Goal: Information Seeking & Learning: Stay updated

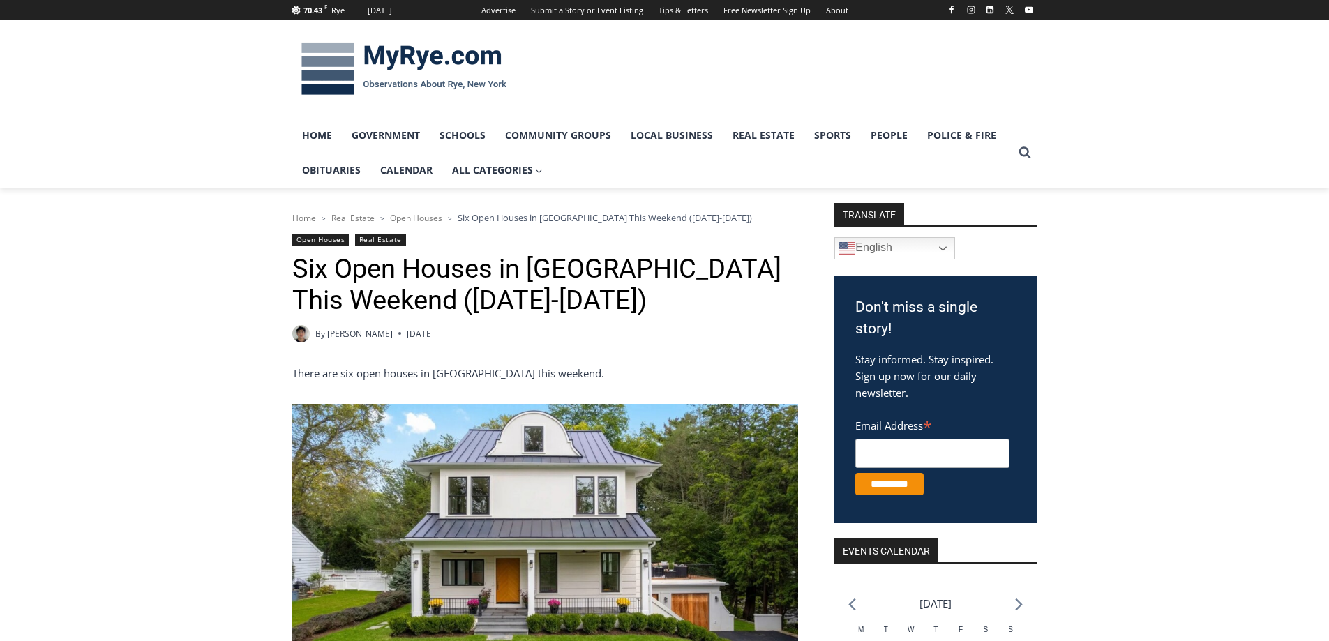
scroll to position [278, 0]
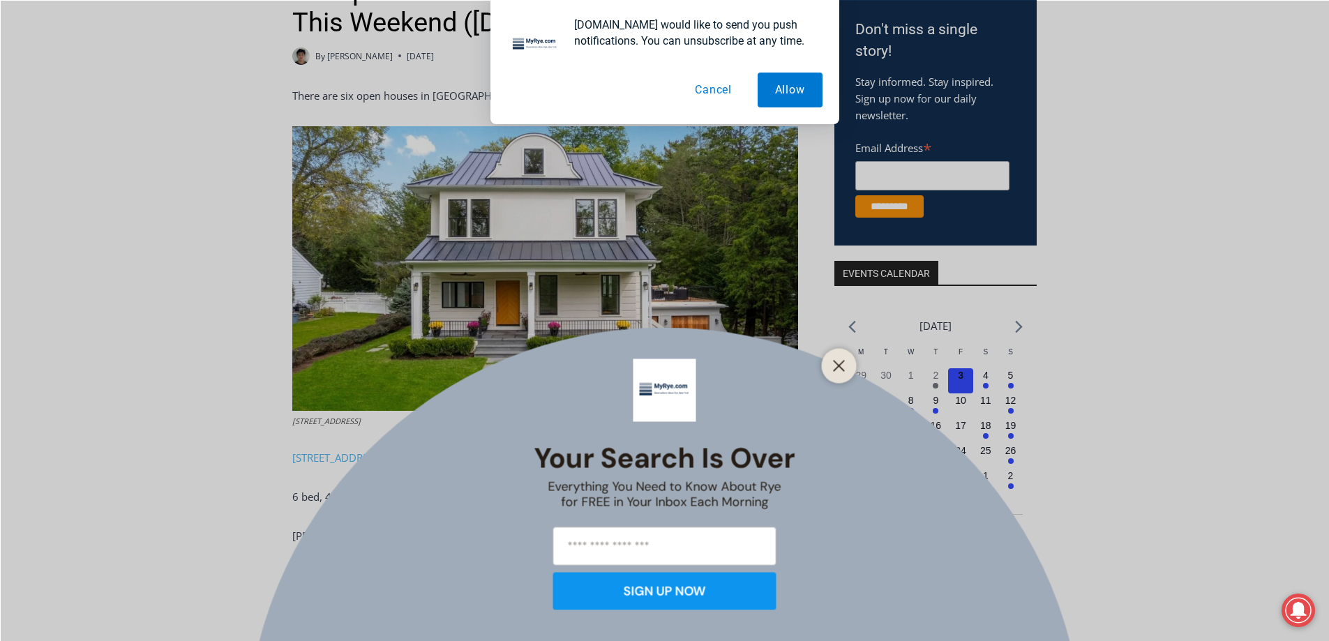
click at [724, 93] on button "Cancel" at bounding box center [713, 90] width 72 height 35
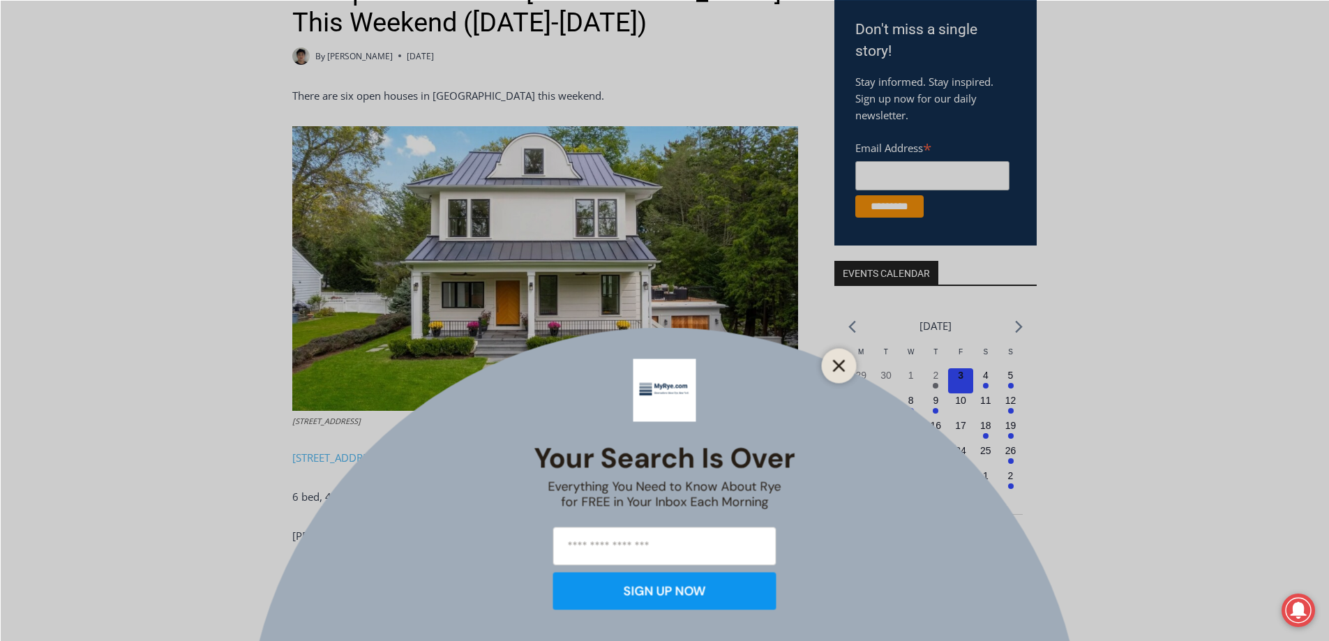
click at [843, 367] on icon "Close" at bounding box center [839, 365] width 13 height 13
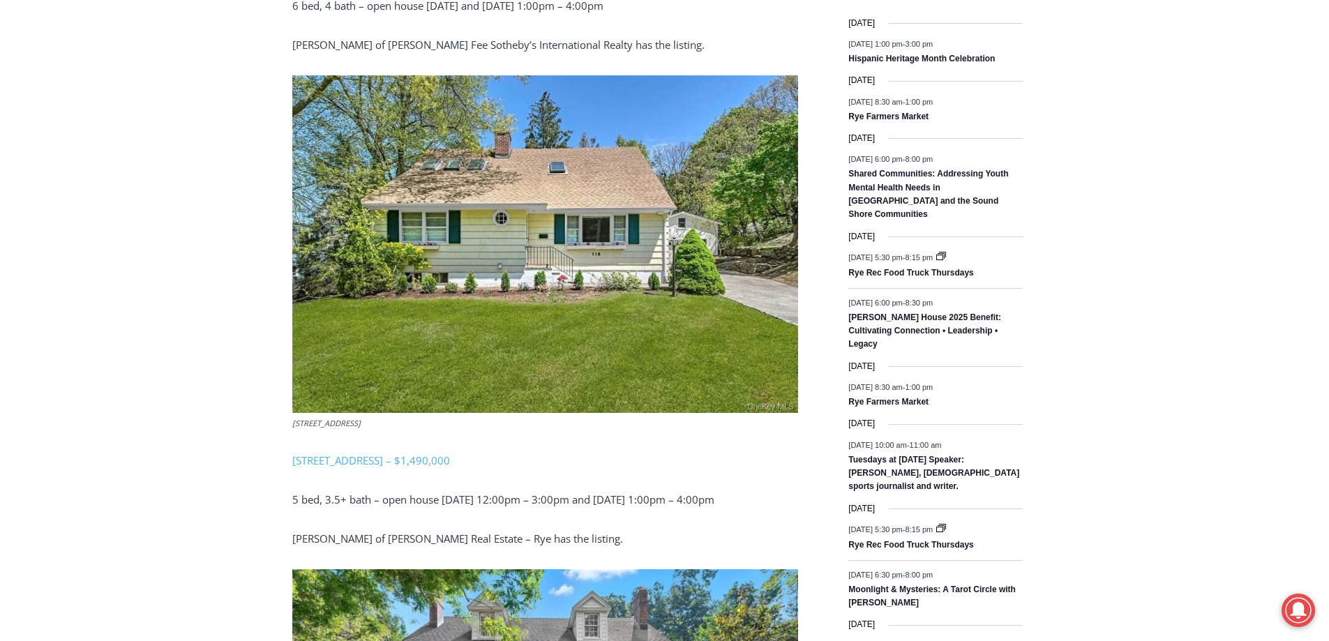
scroll to position [0, 0]
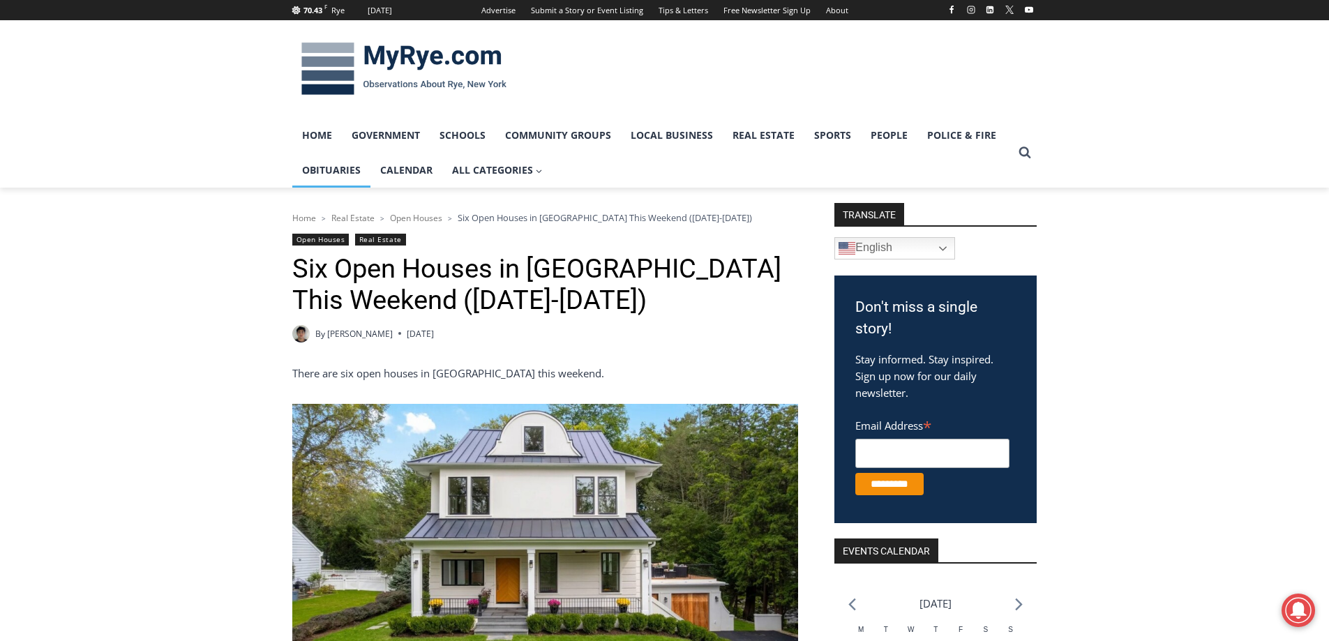
click at [343, 162] on link "Obituaries" at bounding box center [331, 170] width 78 height 35
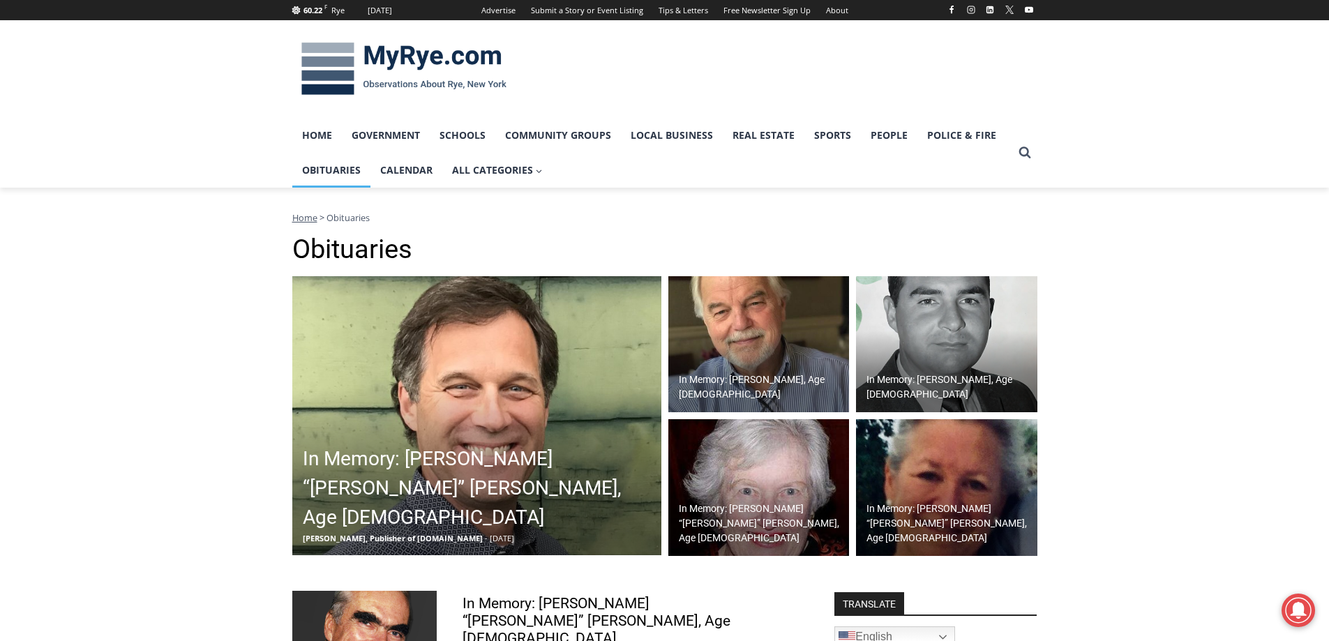
click at [428, 487] on h2 "In Memory: William “Bill” Nicholas Leary, Age 62" at bounding box center [480, 488] width 355 height 88
click at [886, 139] on link "People" at bounding box center [889, 135] width 57 height 35
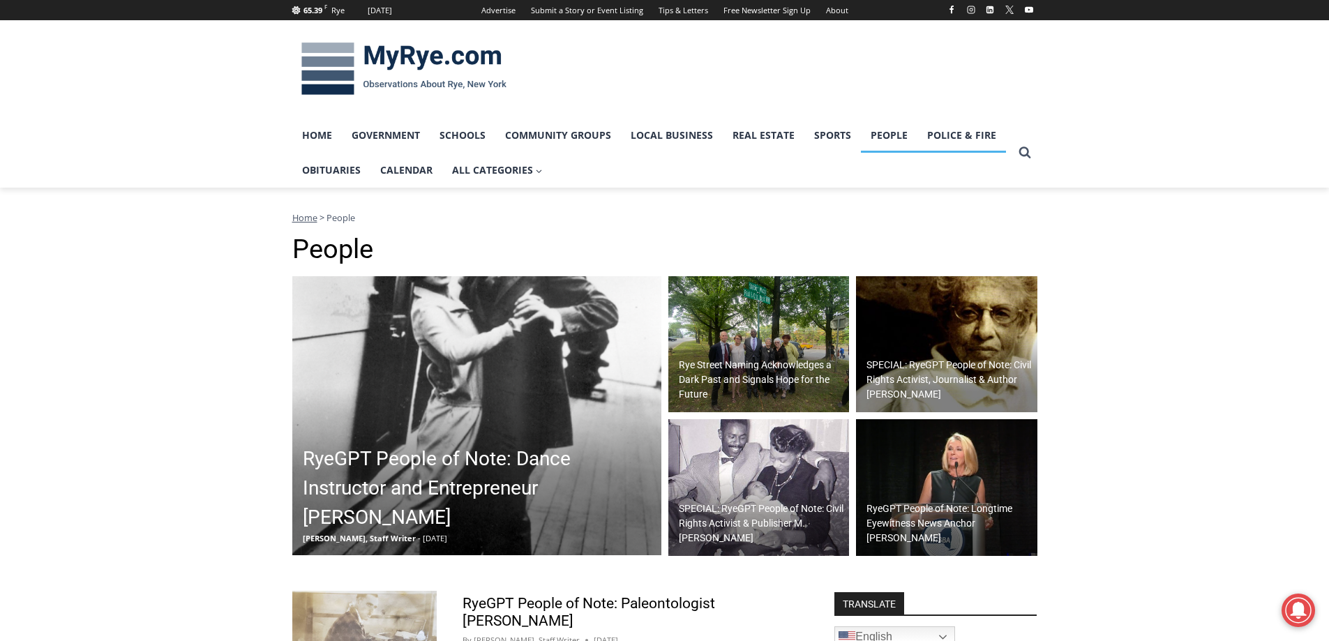
click at [970, 130] on link "Police & Fire" at bounding box center [961, 135] width 89 height 35
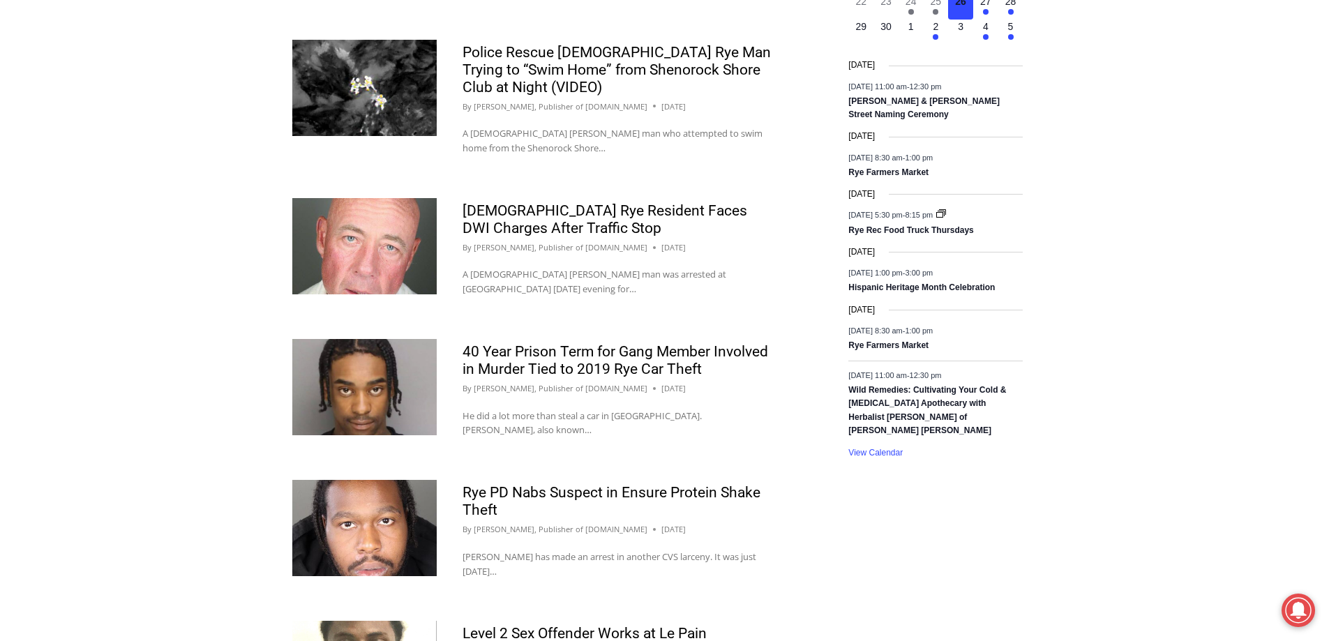
scroll to position [1186, 0]
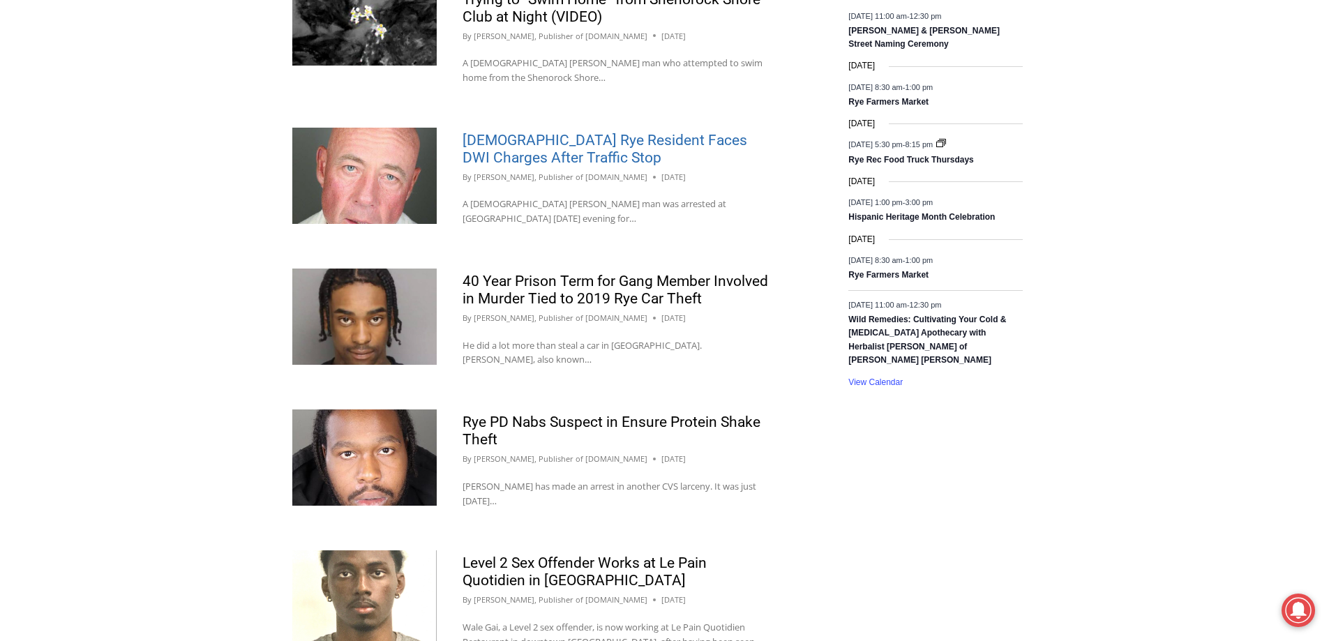
click at [488, 155] on link "56-Year-Old Rye Resident Faces DWI Charges After Traffic Stop" at bounding box center [604, 149] width 285 height 34
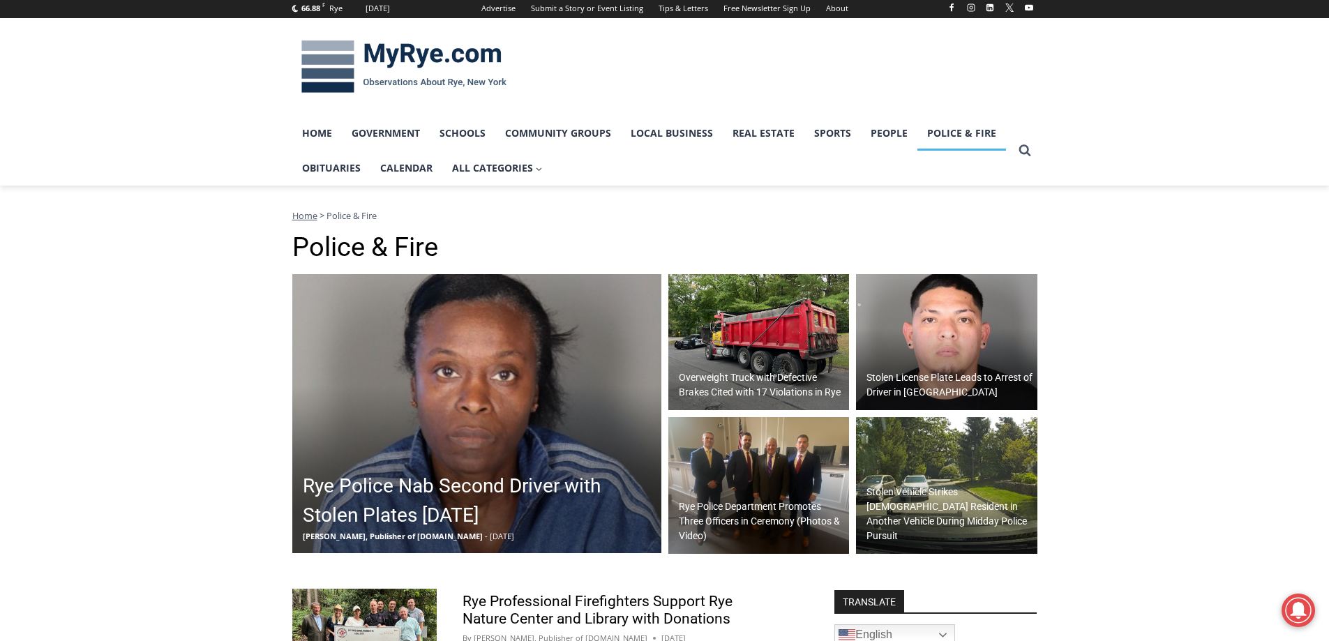
scroll to position [0, 0]
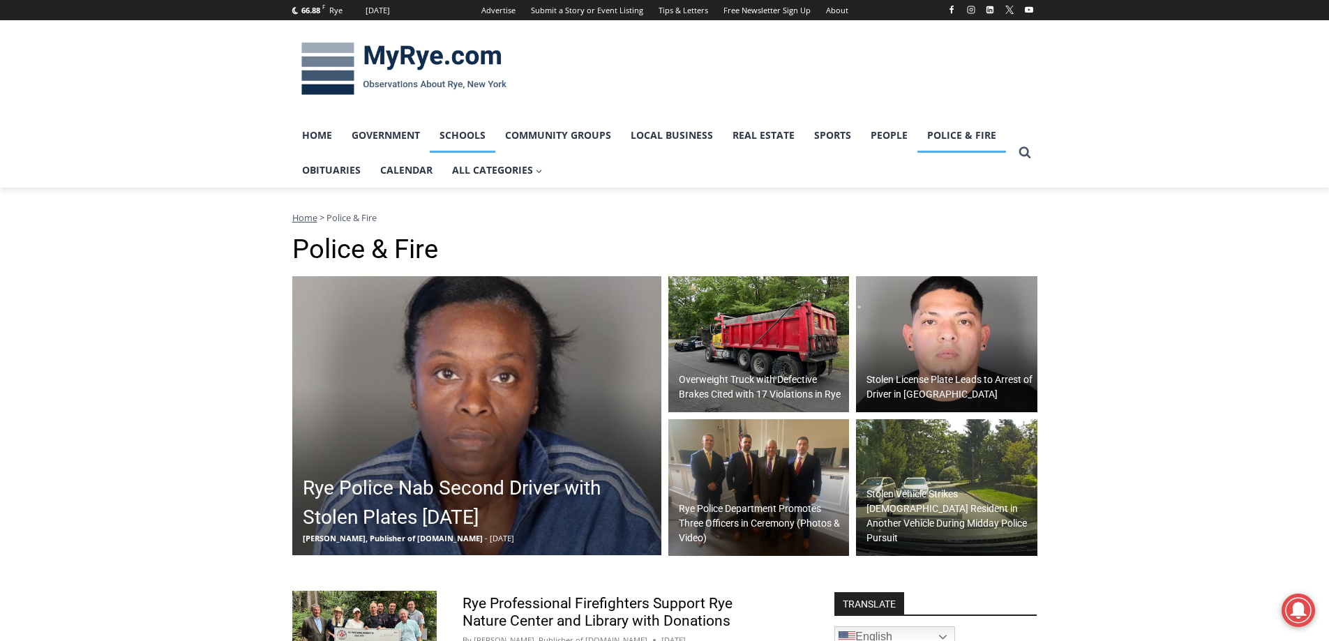
click at [471, 136] on link "Schools" at bounding box center [463, 135] width 66 height 35
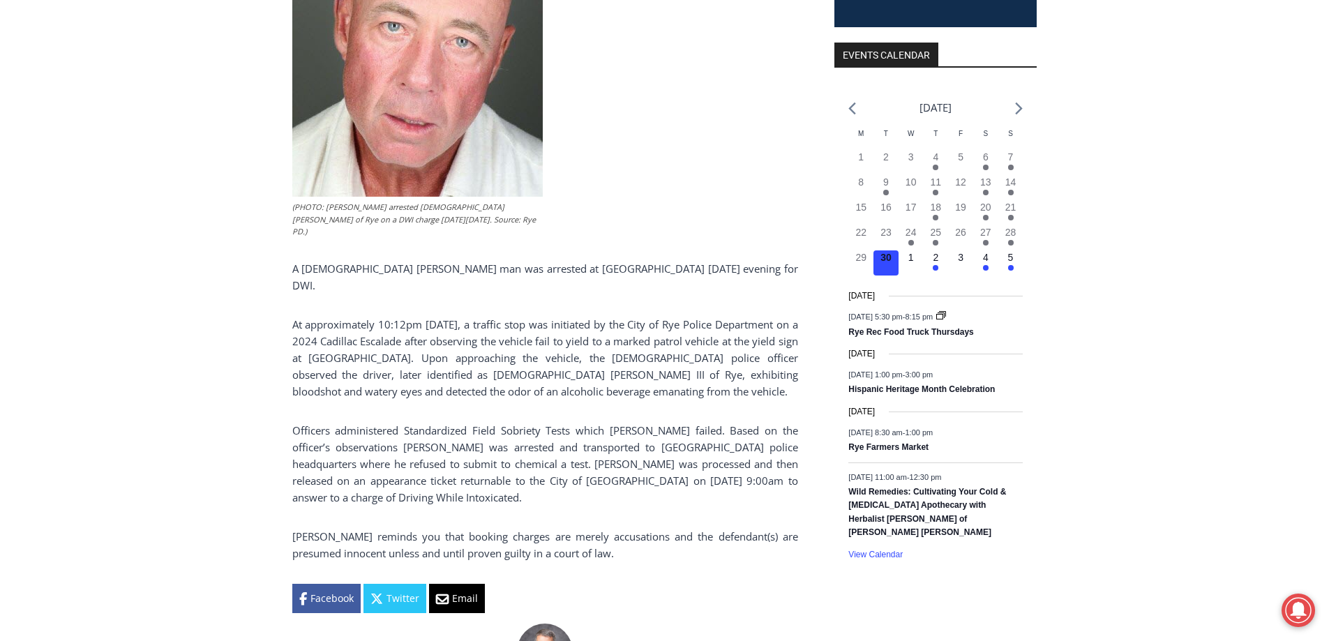
scroll to position [488, 0]
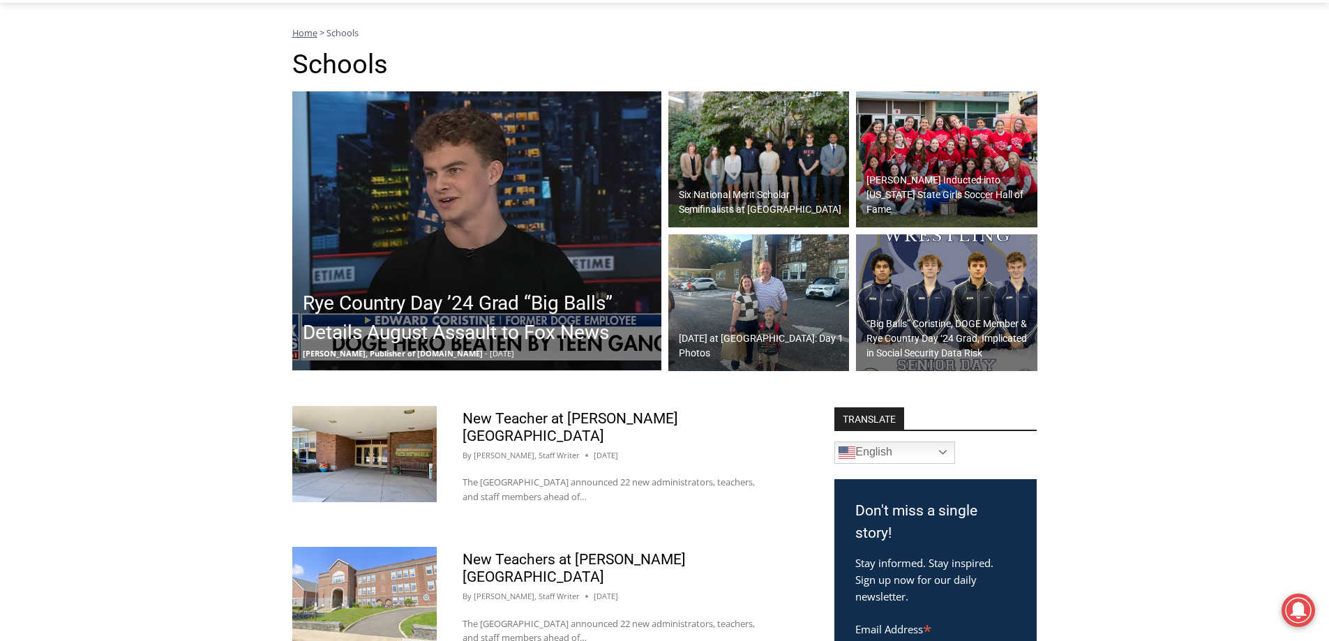
scroll to position [140, 0]
